Goal: Navigation & Orientation: Find specific page/section

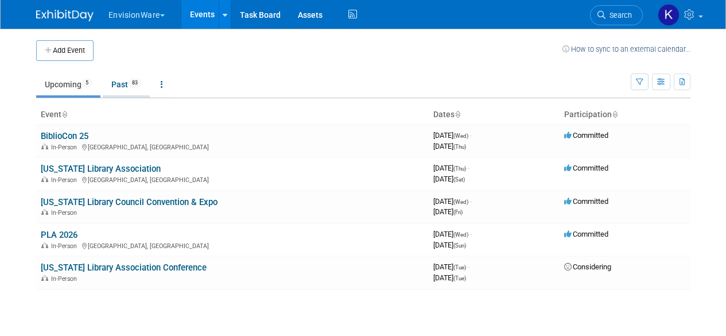
click at [126, 84] on link "Past 83" at bounding box center [126, 85] width 47 height 22
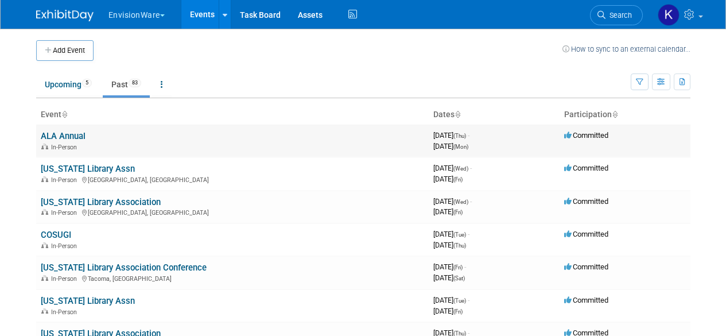
click at [72, 132] on link "ALA Annual" at bounding box center [63, 136] width 45 height 10
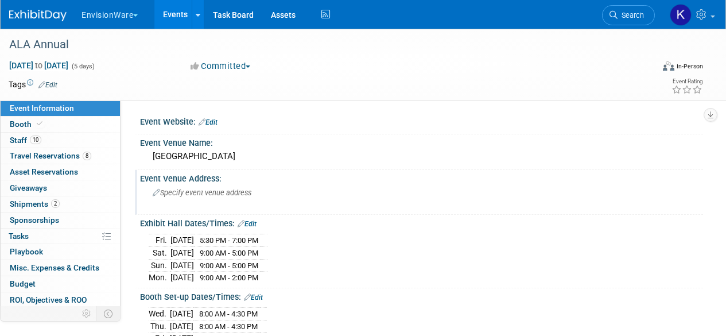
scroll to position [115, 0]
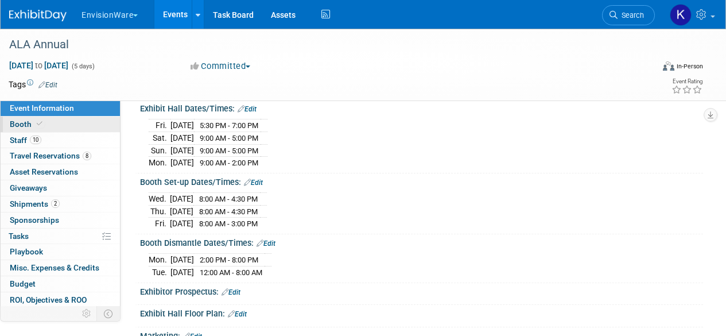
drag, startPoint x: 16, startPoint y: 119, endPoint x: 21, endPoint y: 122, distance: 6.2
click at [16, 119] on link "Booth" at bounding box center [60, 125] width 119 height 16
